Goal: Find contact information: Find contact information

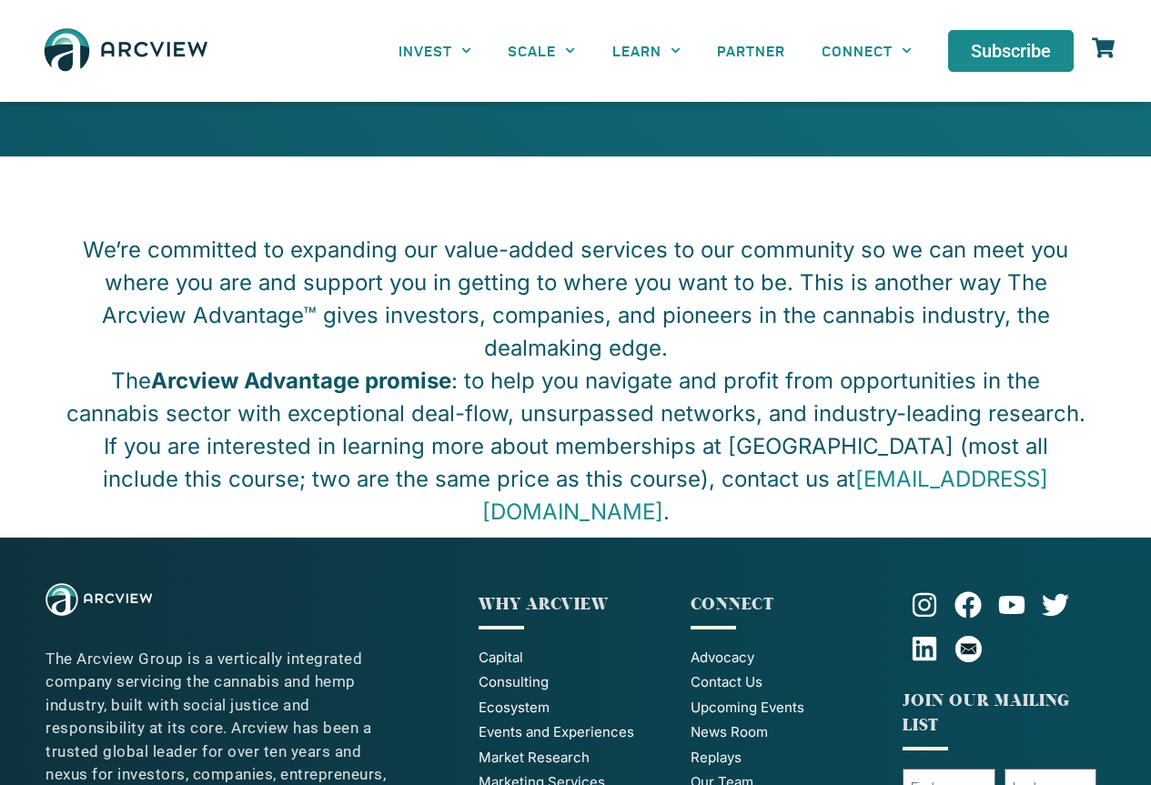
scroll to position [3136, 0]
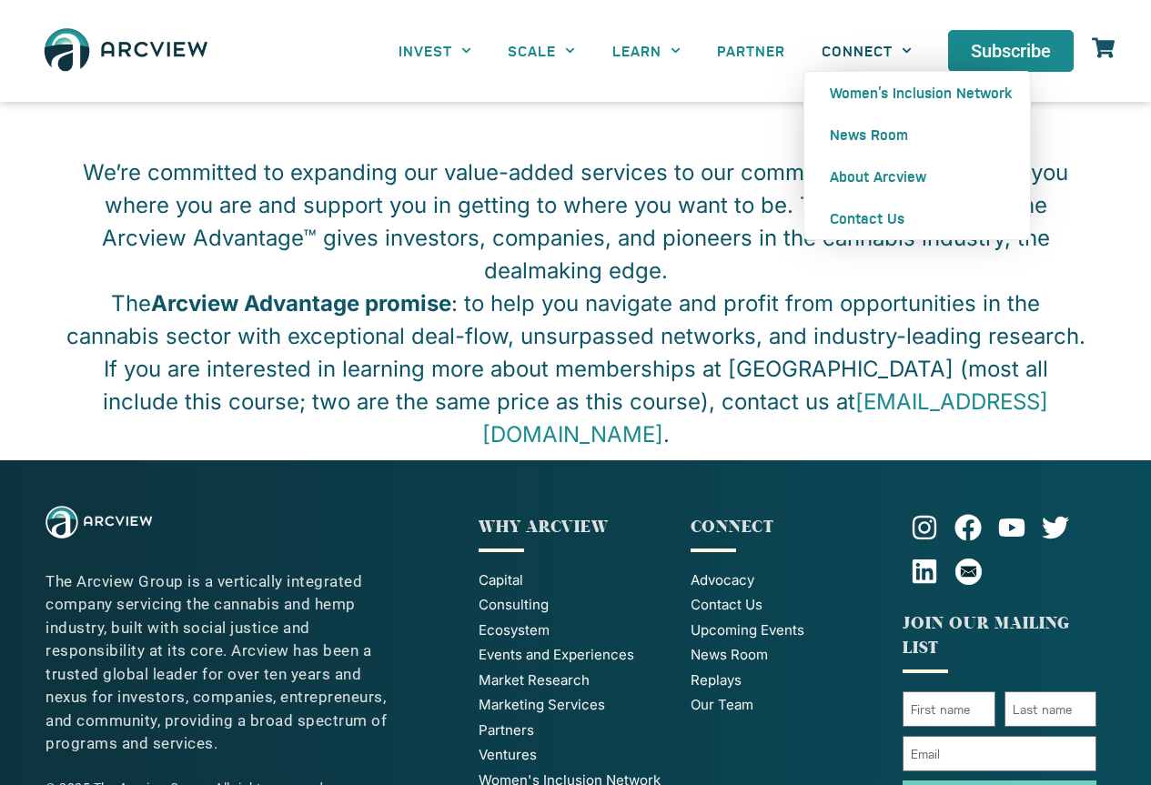
click at [853, 49] on link "CONNECT" at bounding box center [866, 50] width 126 height 41
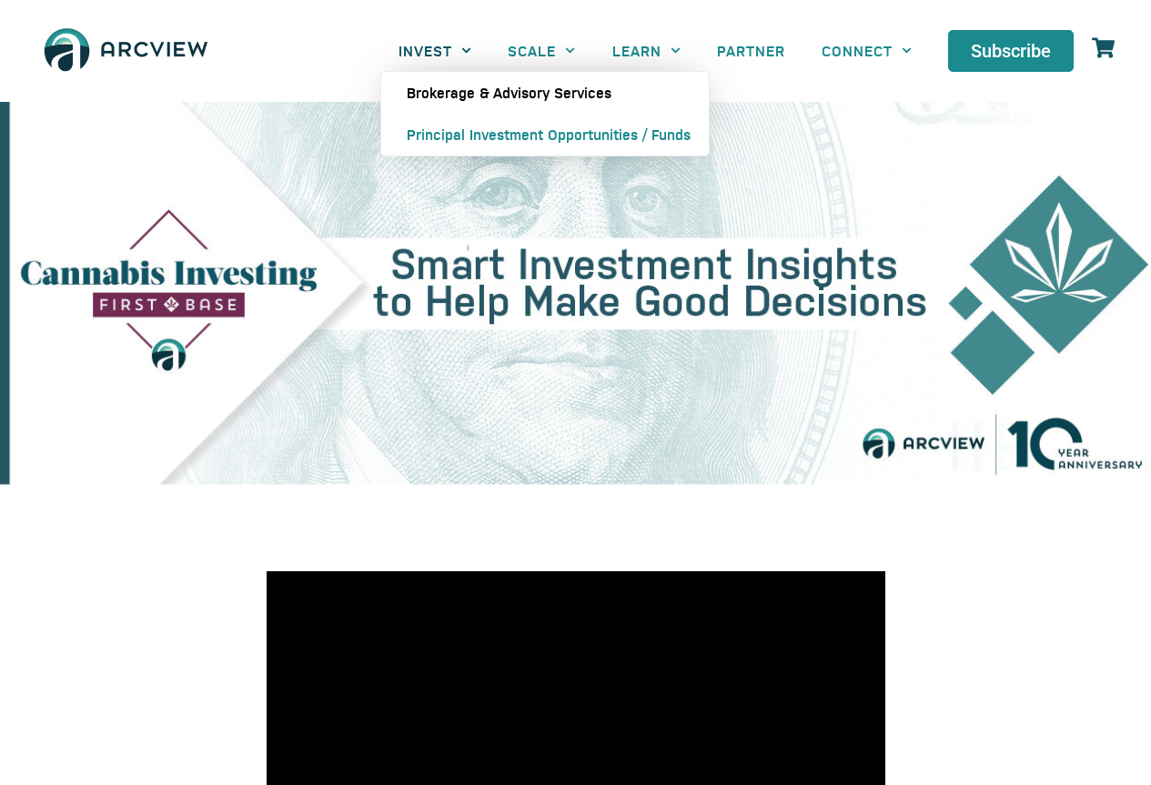
click at [439, 98] on link "Brokerage & Advisory Services" at bounding box center [544, 93] width 327 height 42
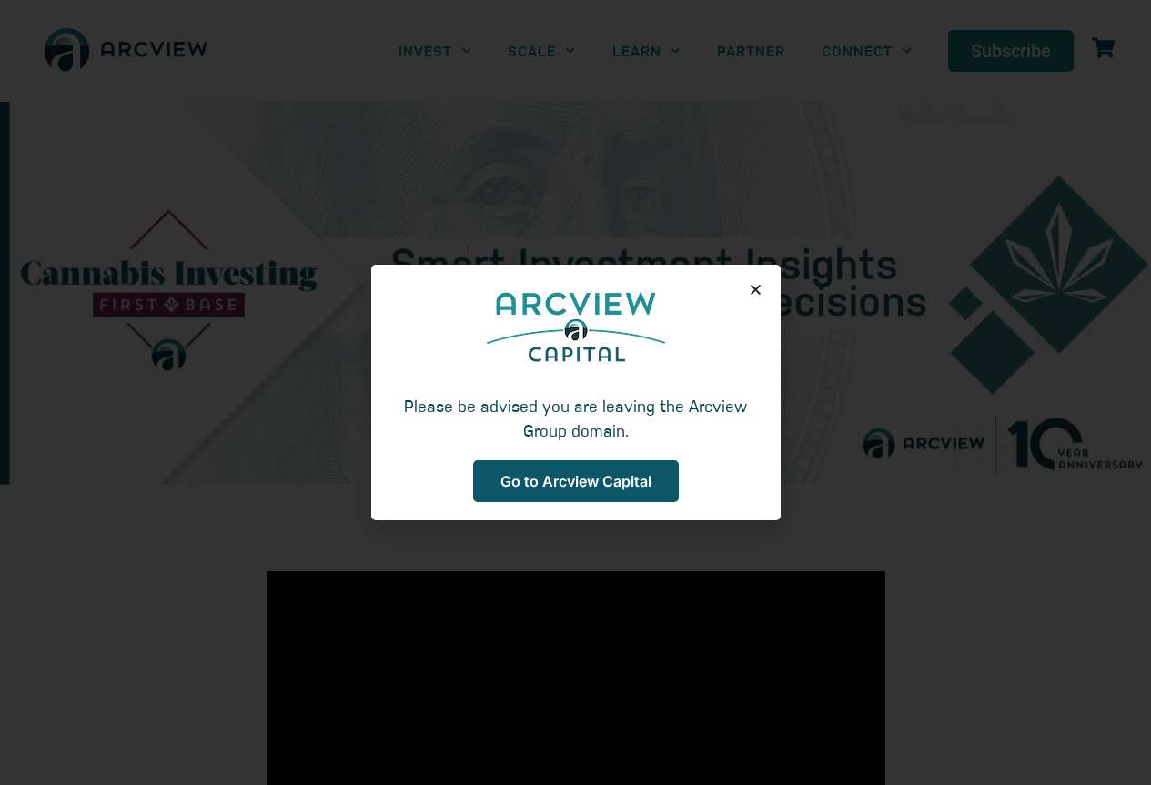
click at [544, 467] on link "Go to Arcview Capital" at bounding box center [576, 481] width 206 height 42
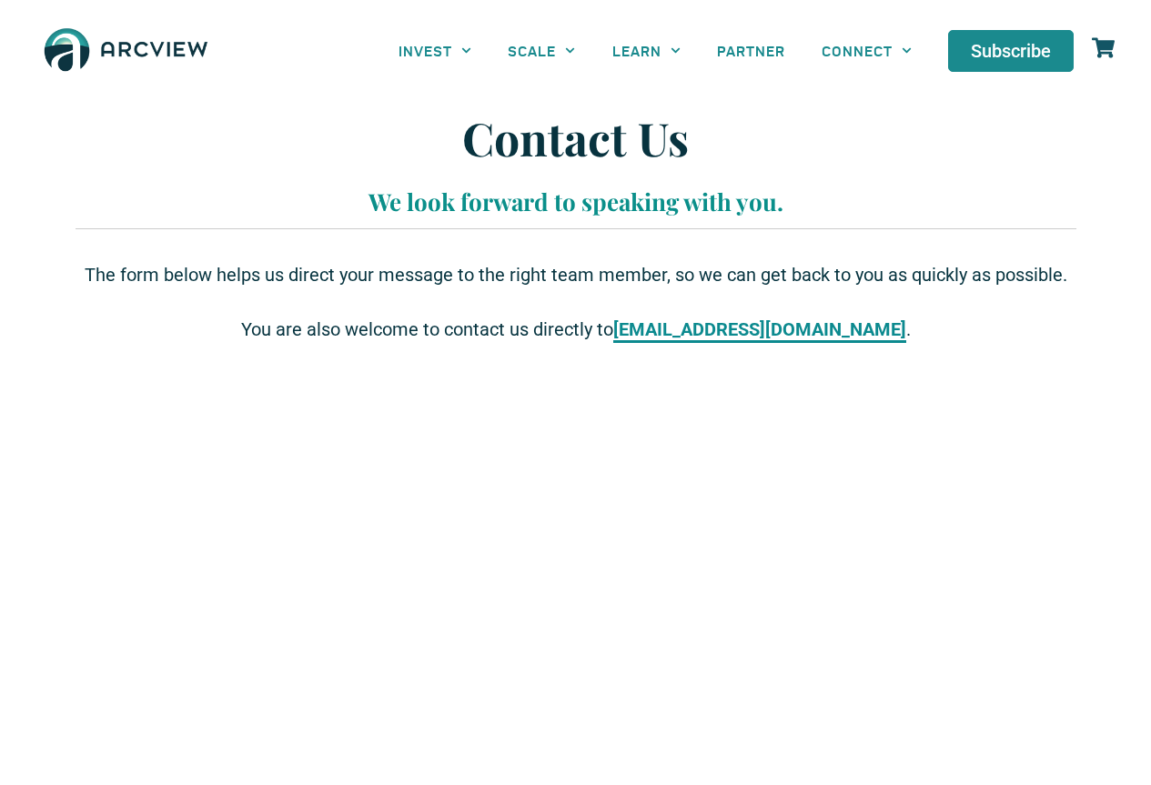
click at [780, 332] on strong "[EMAIL_ADDRESS][DOMAIN_NAME]" at bounding box center [759, 329] width 293 height 22
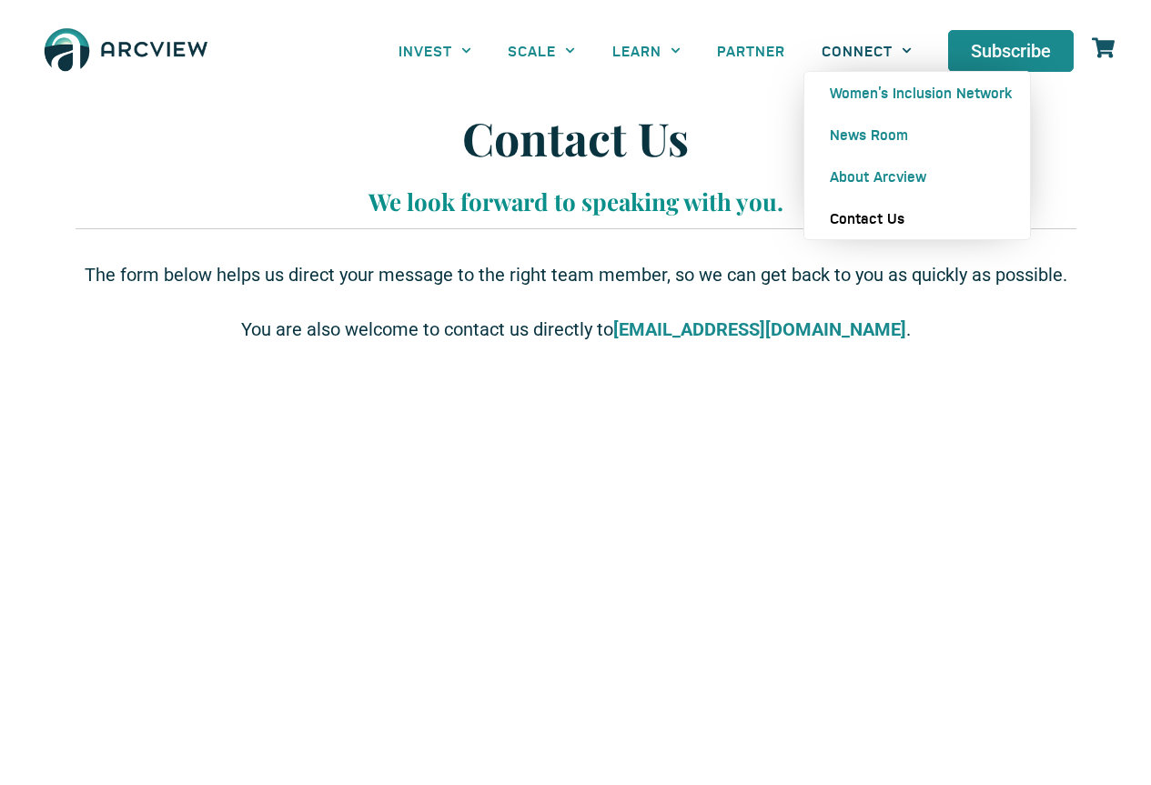
click at [881, 55] on link "CONNECT" at bounding box center [866, 50] width 126 height 41
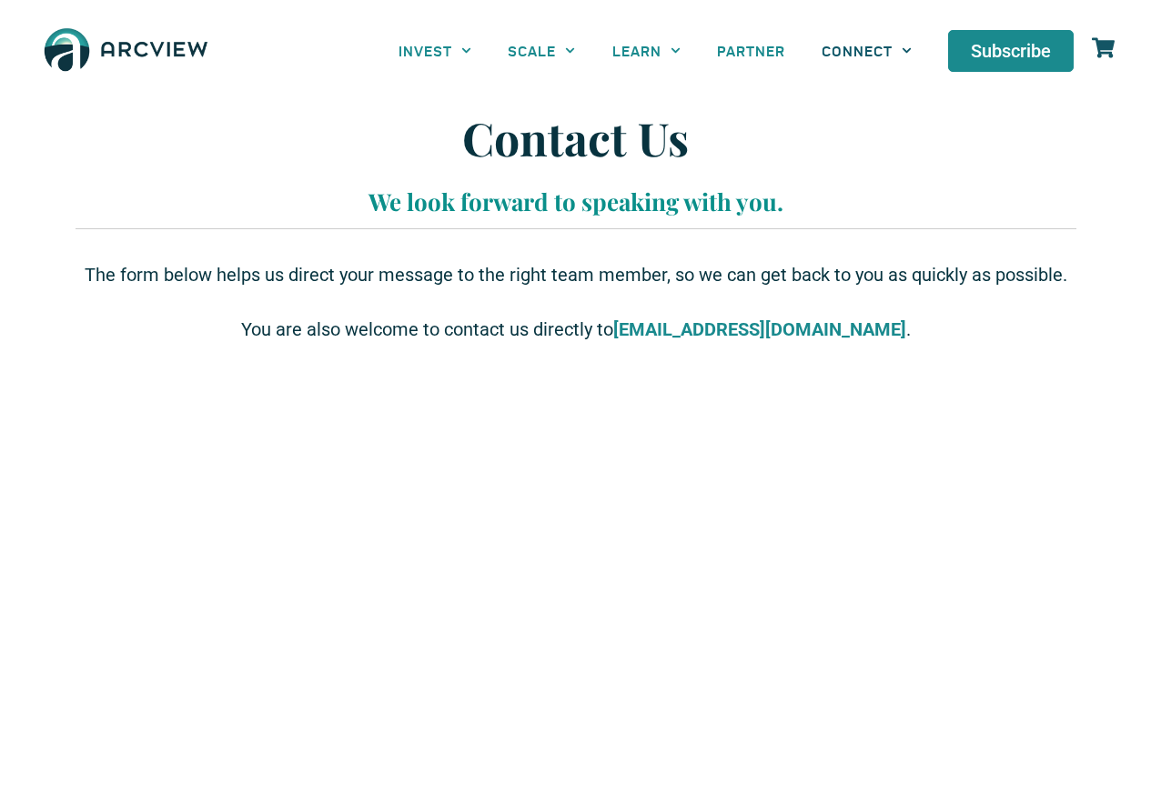
click at [881, 55] on link "CONNECT" at bounding box center [866, 50] width 126 height 41
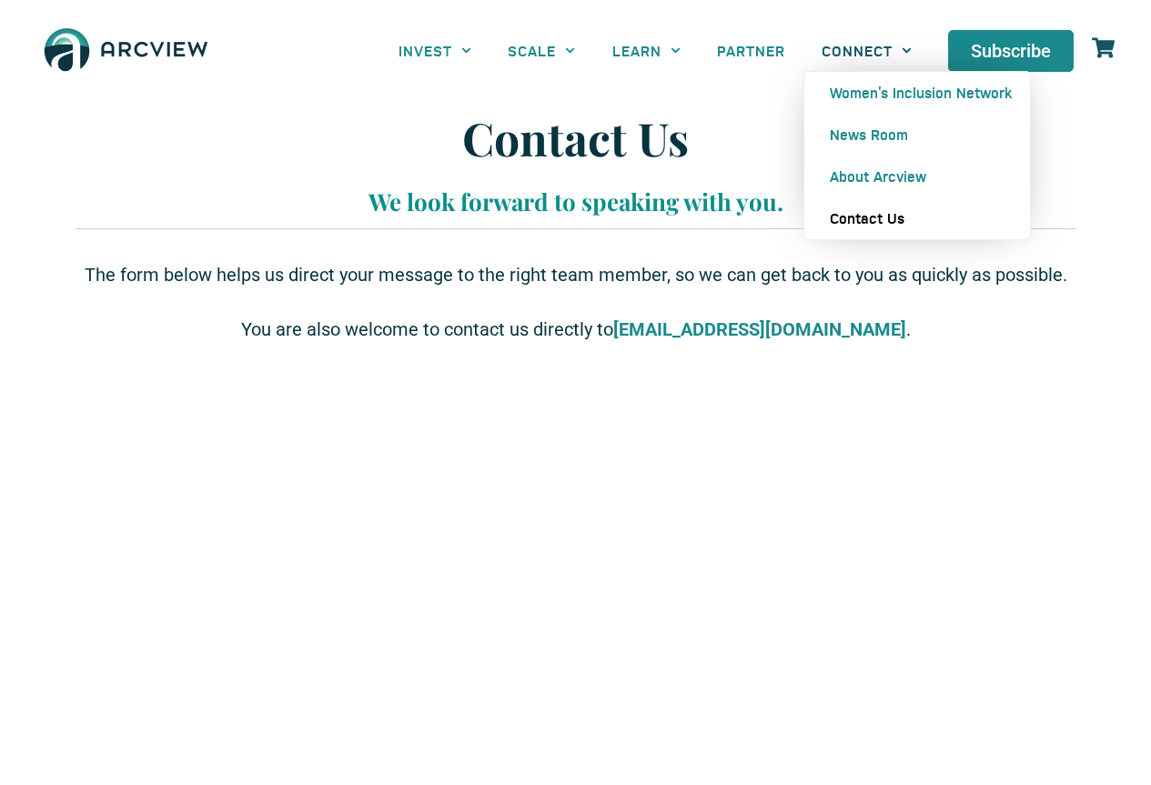
click at [871, 219] on link "Contact Us" at bounding box center [917, 218] width 226 height 42
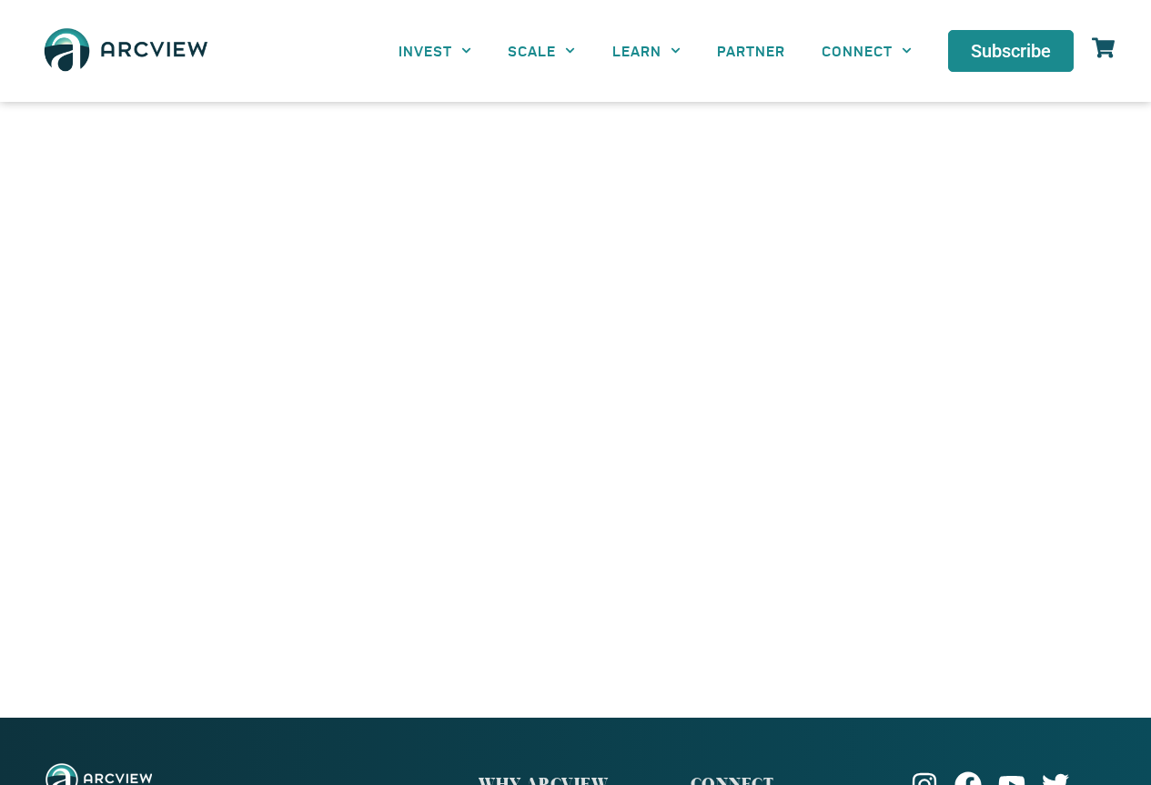
scroll to position [619, 0]
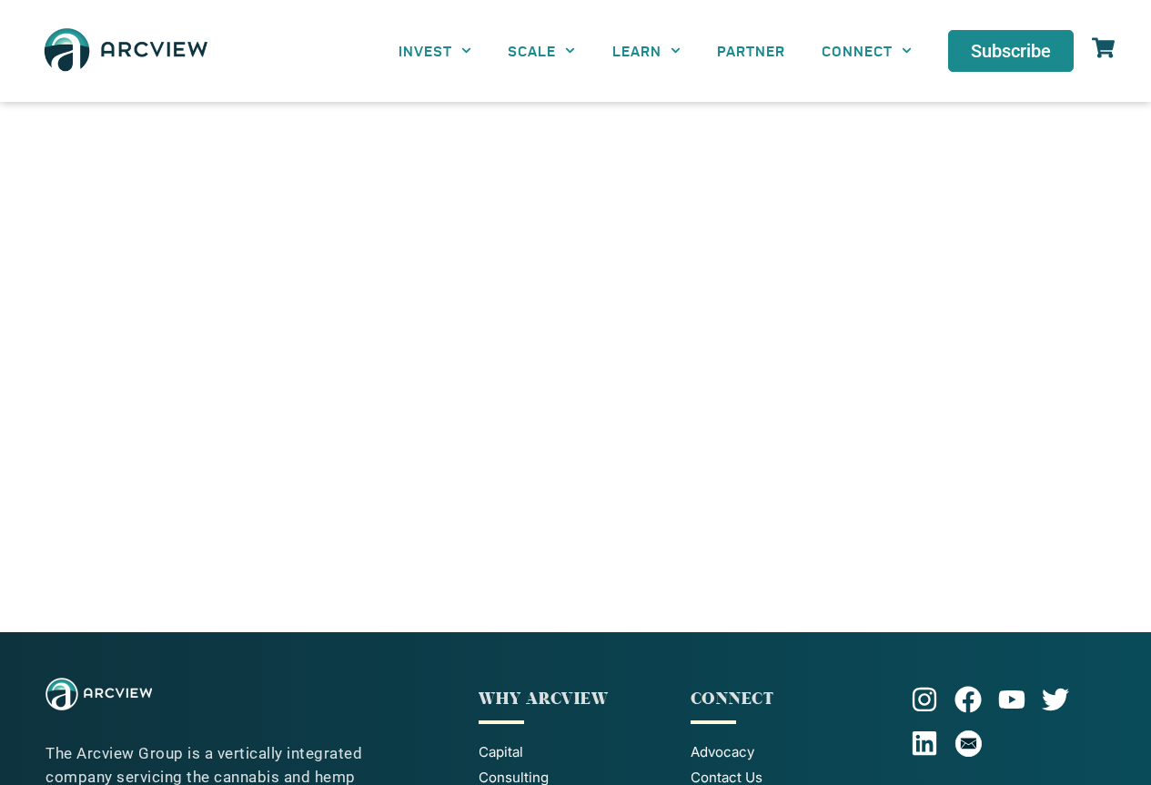
click at [133, 58] on img at bounding box center [125, 50] width 179 height 65
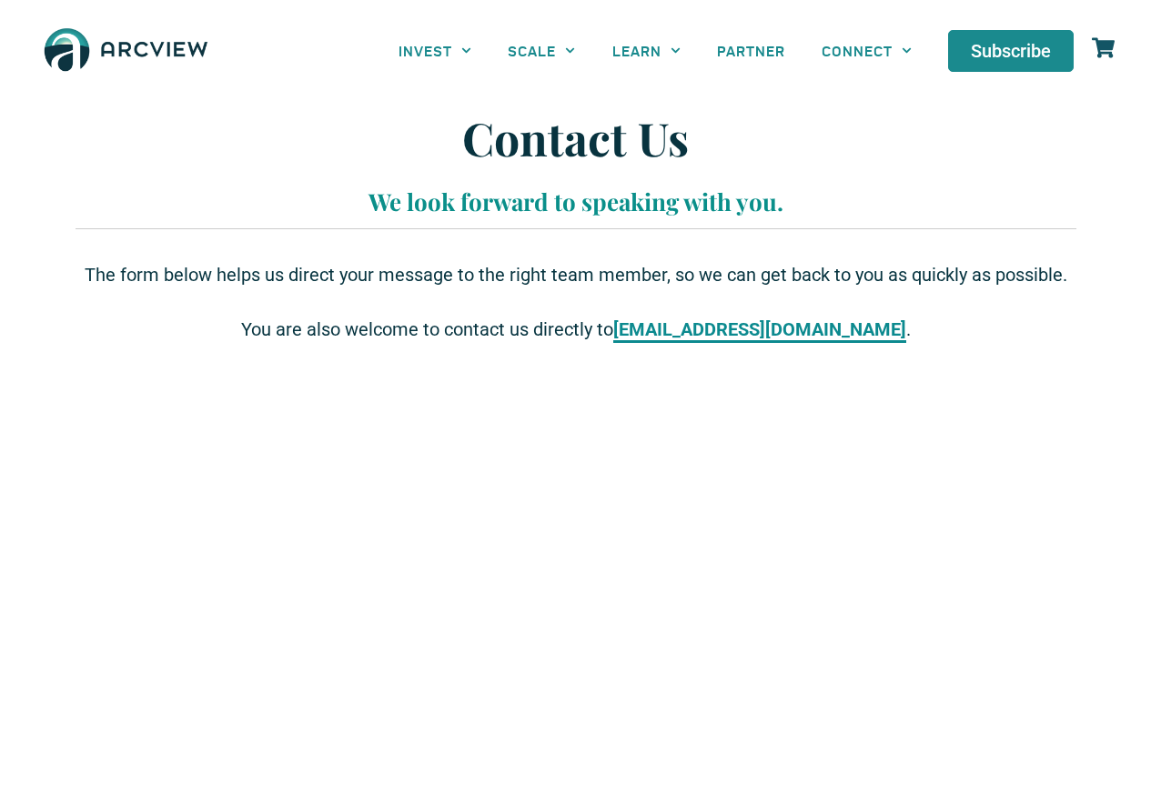
click at [697, 330] on strong "[EMAIL_ADDRESS][DOMAIN_NAME]" at bounding box center [759, 329] width 293 height 22
click at [695, 333] on strong "[EMAIL_ADDRESS][DOMAIN_NAME]" at bounding box center [759, 329] width 293 height 22
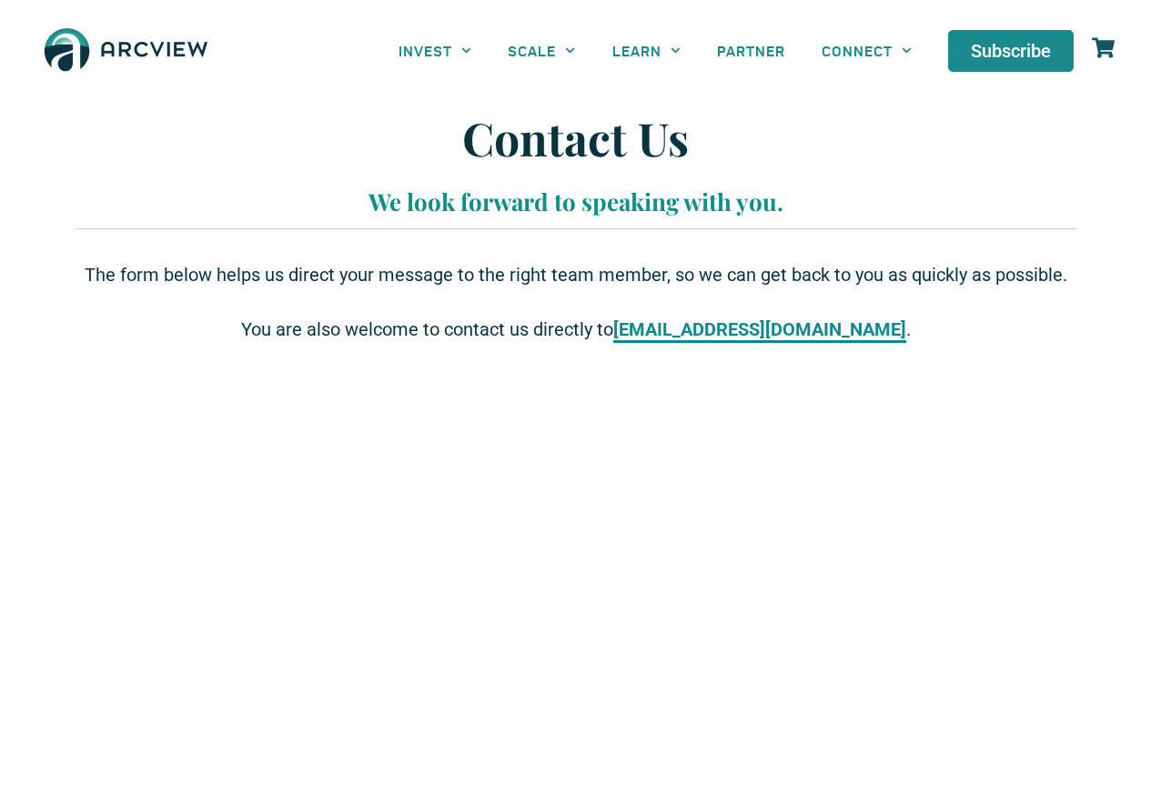
click at [695, 333] on strong "[EMAIL_ADDRESS][DOMAIN_NAME]" at bounding box center [759, 329] width 293 height 22
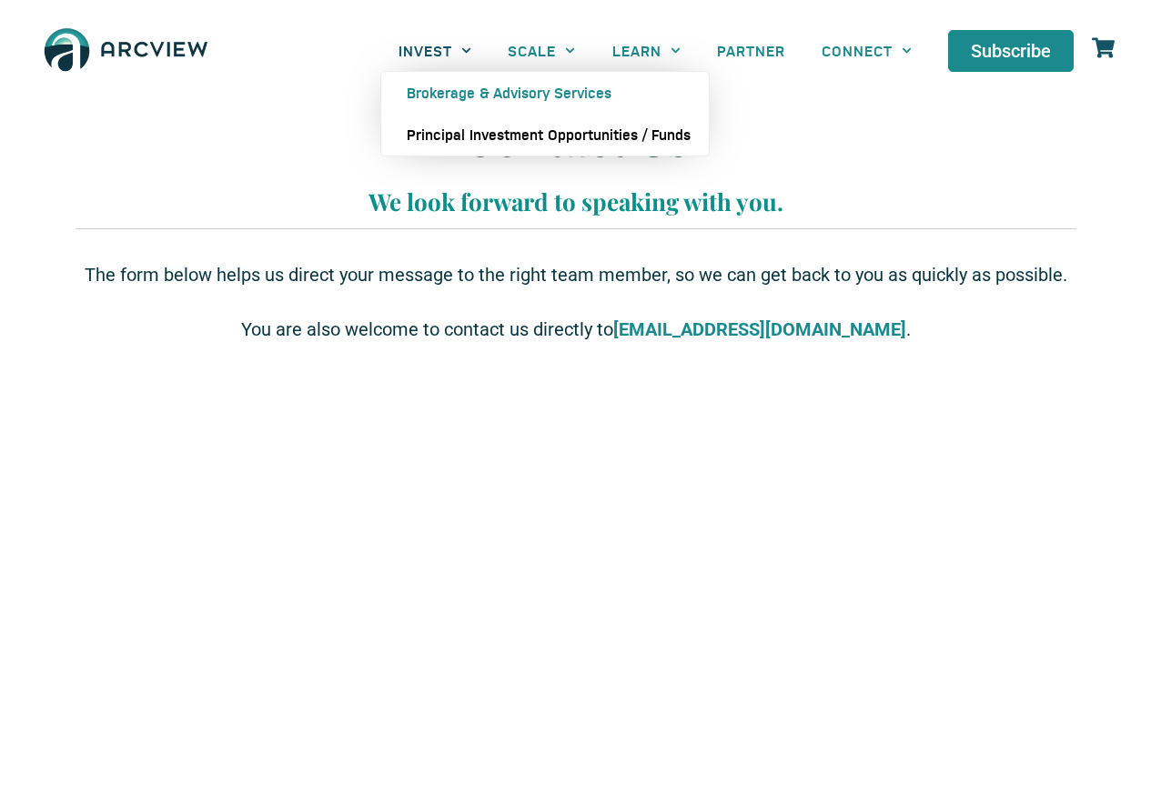
click at [462, 139] on link "Principal Investment Opportunities / Funds" at bounding box center [544, 135] width 327 height 42
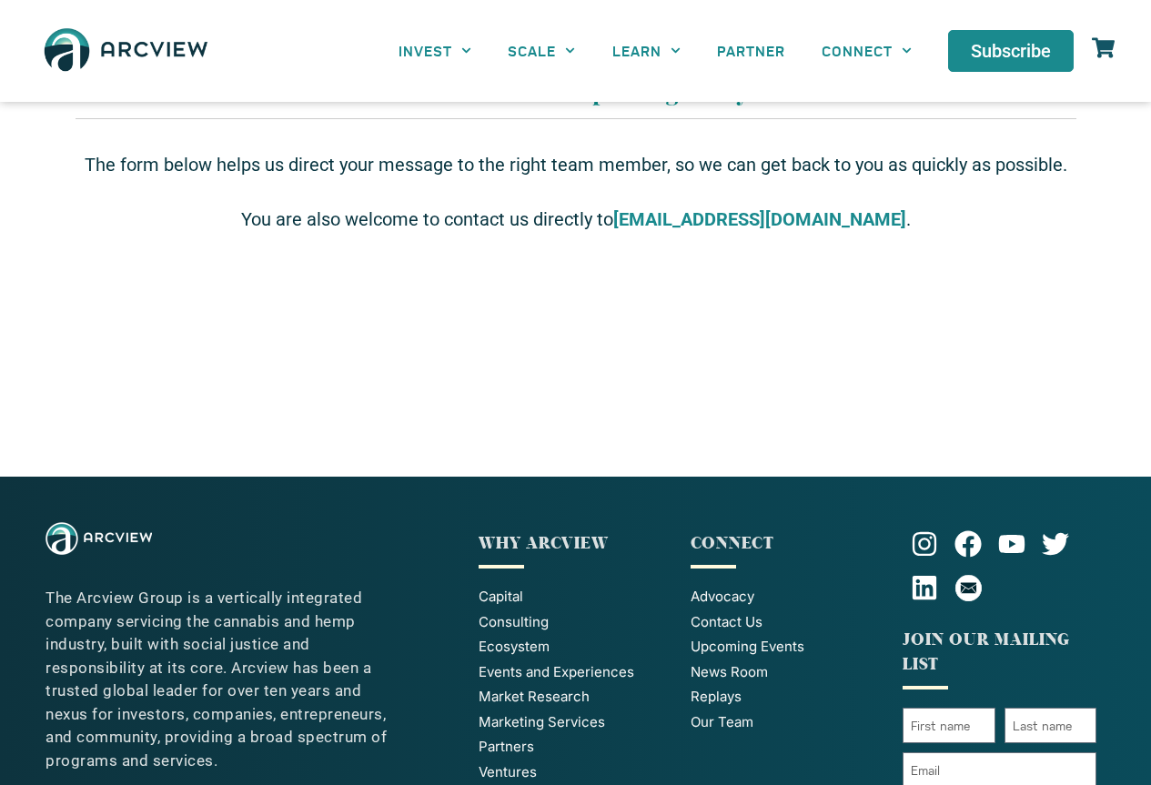
scroll to position [67, 0]
